Goal: Transaction & Acquisition: Purchase product/service

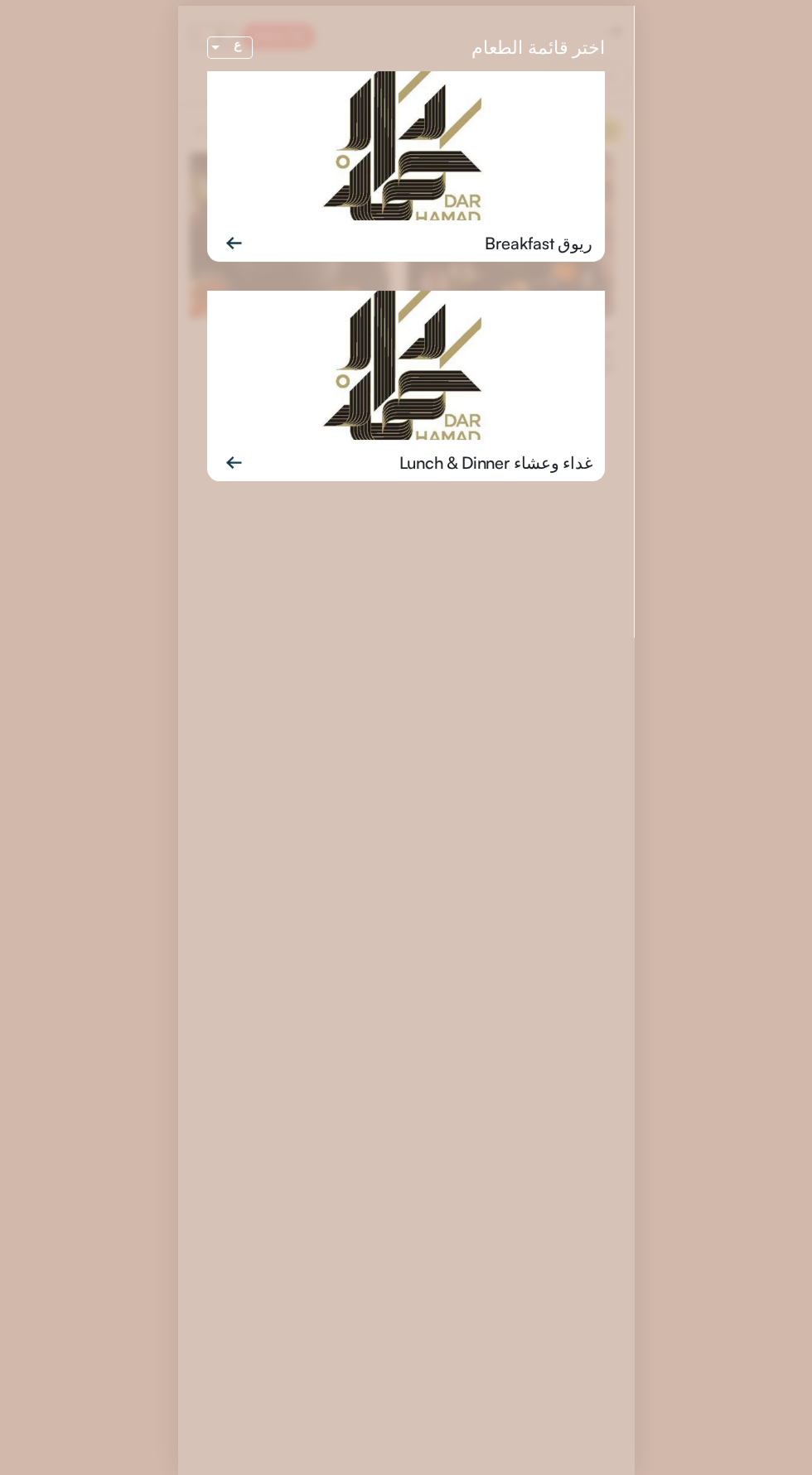
click at [487, 424] on img at bounding box center [406, 365] width 397 height 149
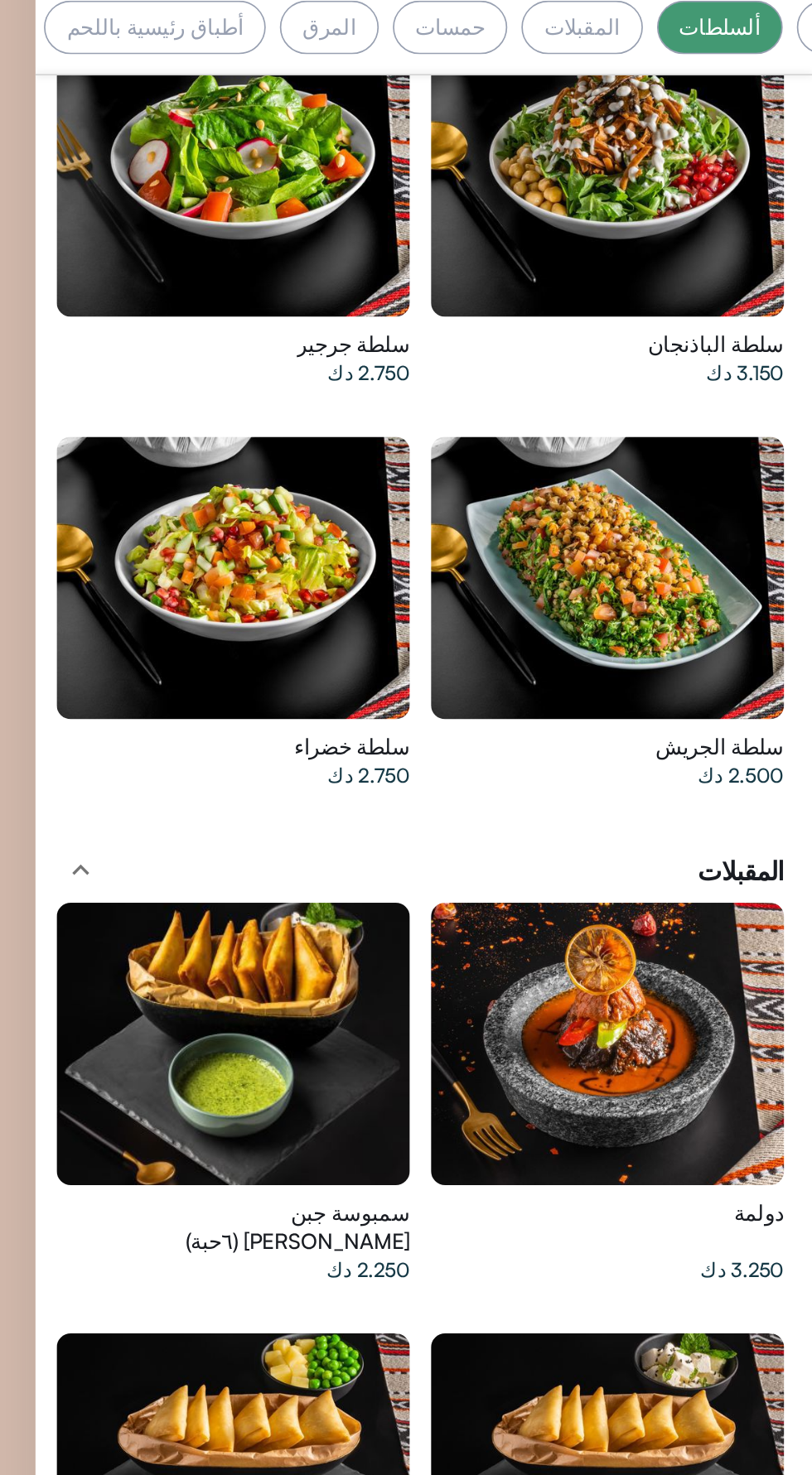
click at [514, 681] on div at bounding box center [513, 673] width 207 height 166
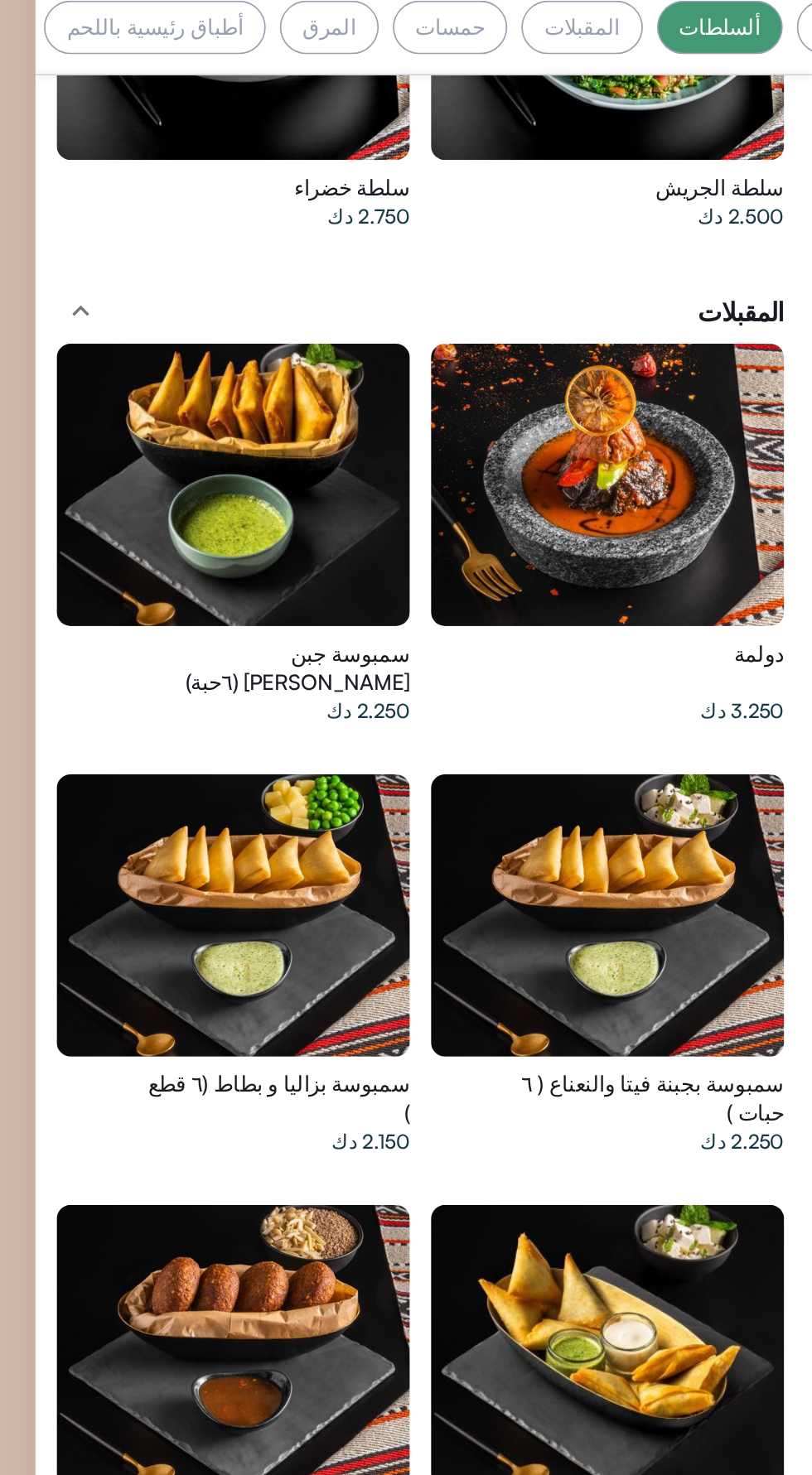
scroll to position [1355, 0]
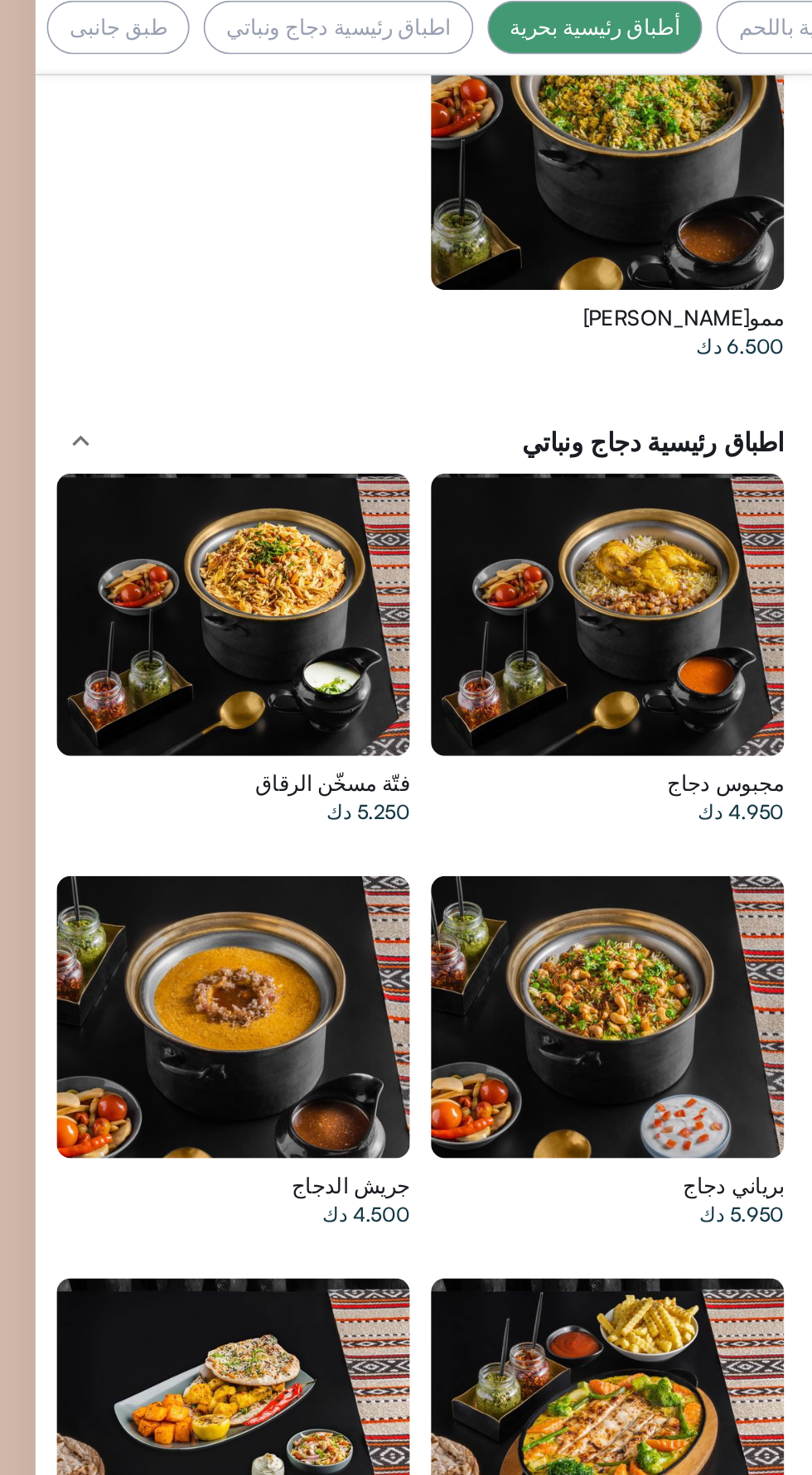
click at [479, 342] on div at bounding box center [513, 421] width 207 height 166
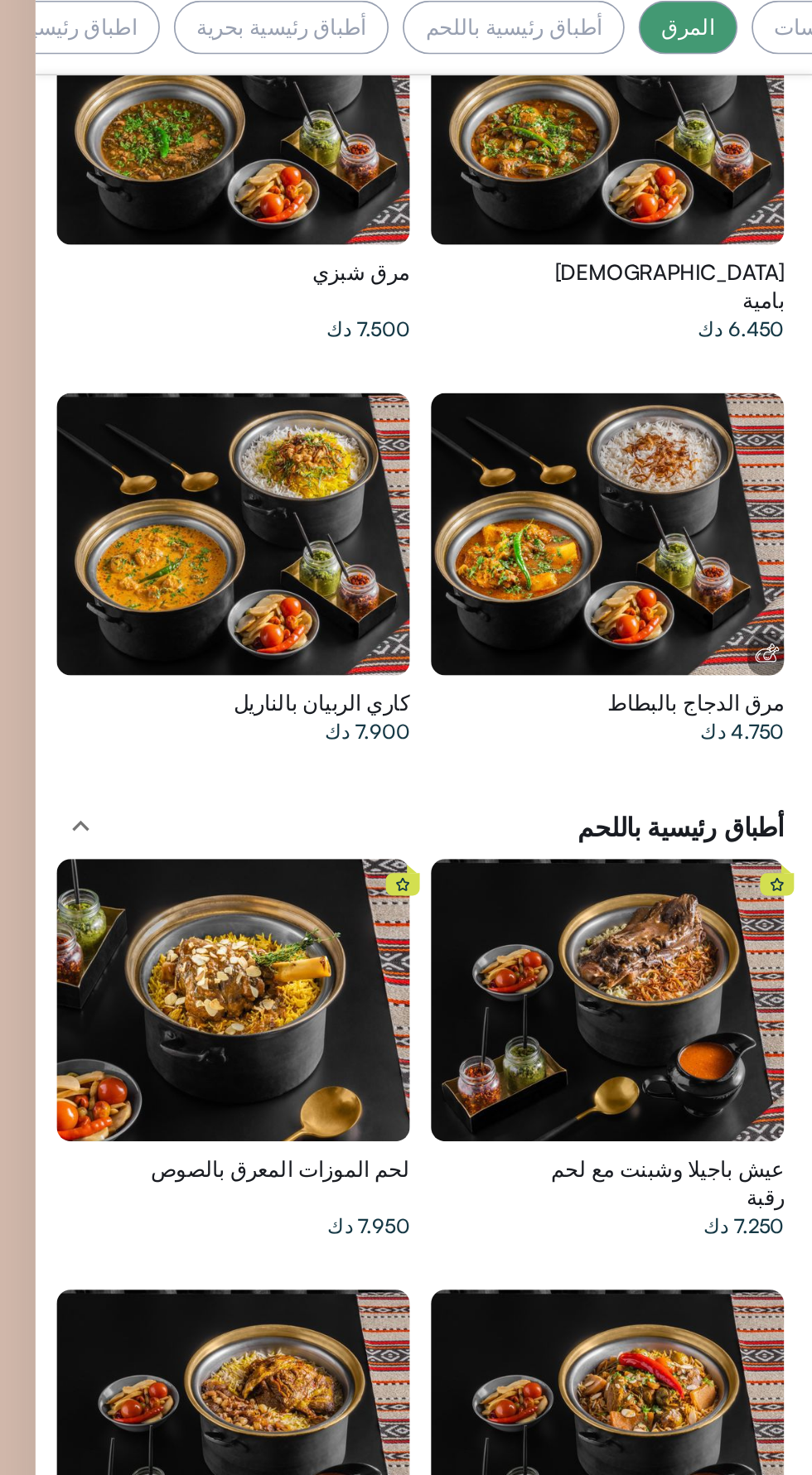
click at [327, 594] on div at bounding box center [293, 647] width 207 height 166
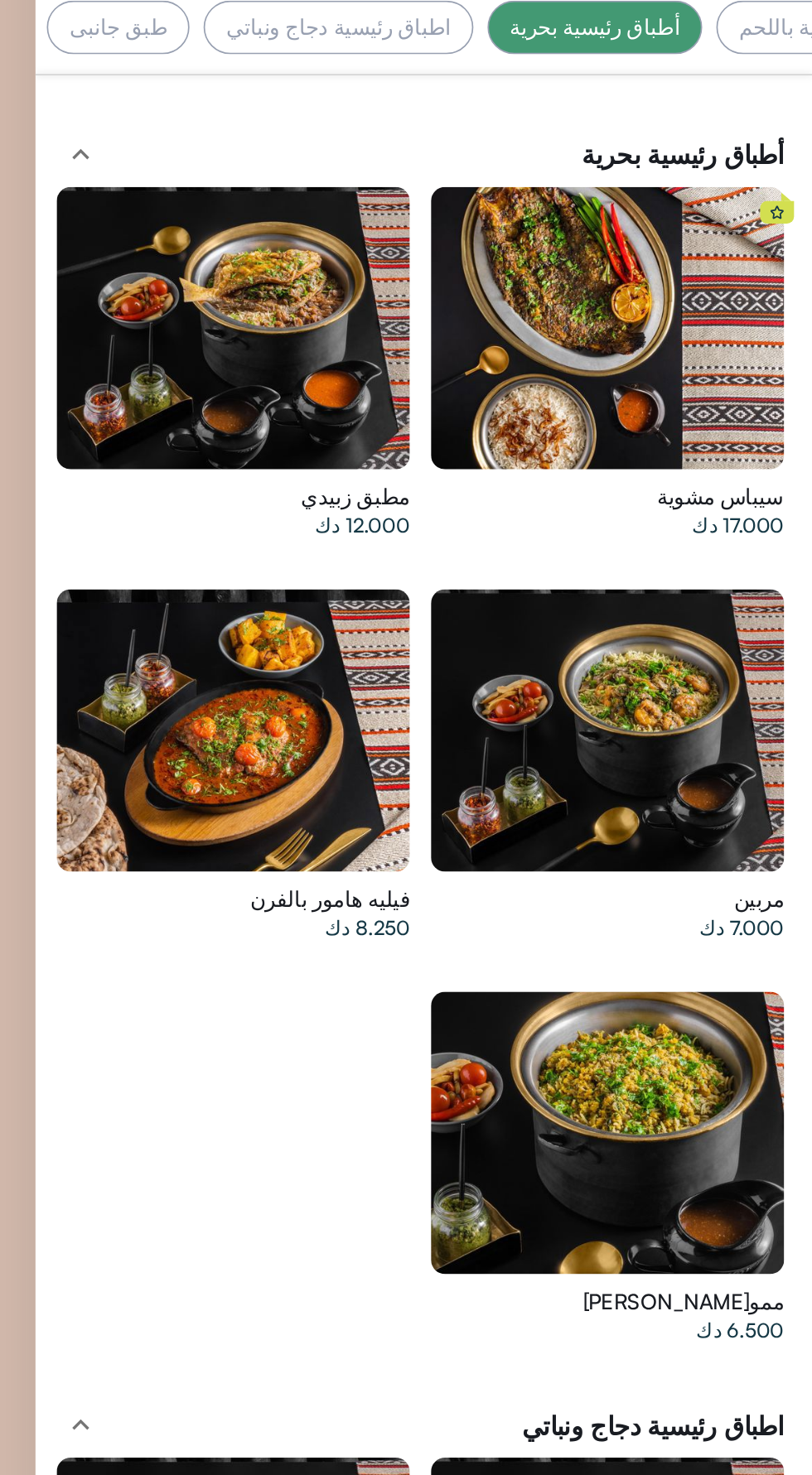
click at [563, 440] on div at bounding box center [513, 489] width 207 height 166
